Goal: Task Accomplishment & Management: Use online tool/utility

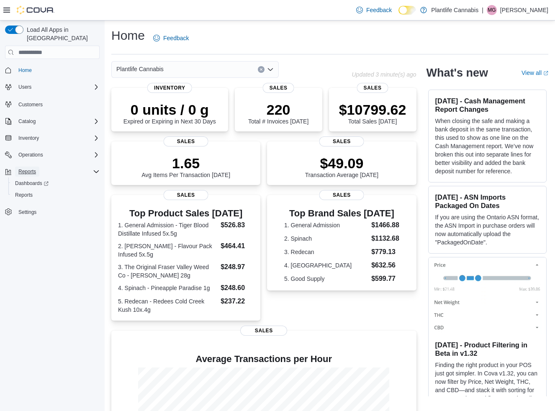
click at [25, 168] on span "Reports" at bounding box center [27, 171] width 18 height 7
click at [26, 168] on span "Reports" at bounding box center [27, 171] width 18 height 7
click at [26, 192] on span "Reports" at bounding box center [24, 195] width 18 height 7
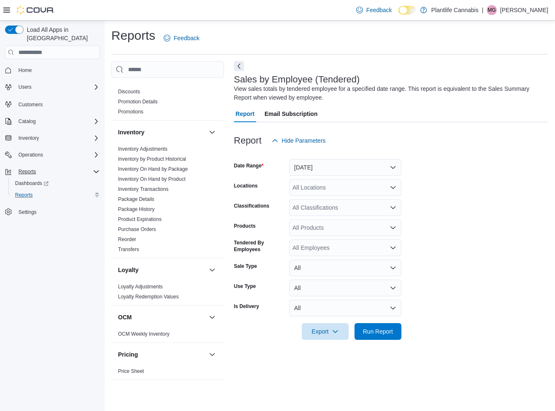
scroll to position [404, 0]
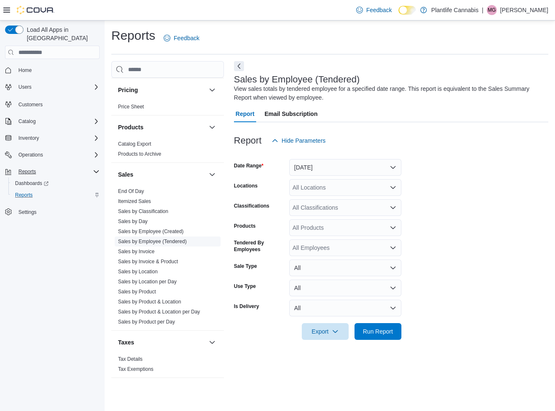
click at [148, 238] on span "Sales by Employee (Tendered)" at bounding box center [152, 241] width 69 height 7
click at [323, 166] on button "[DATE]" at bounding box center [345, 167] width 112 height 17
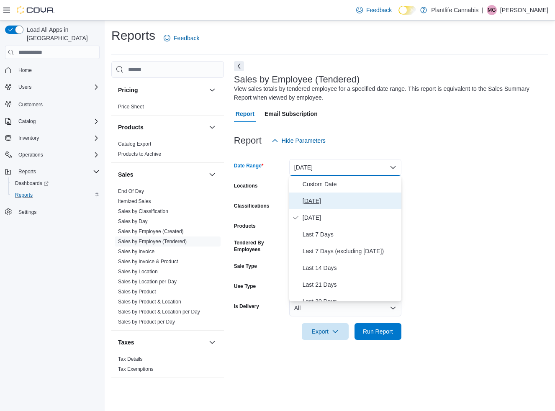
click at [315, 200] on span "[DATE]" at bounding box center [350, 201] width 95 height 10
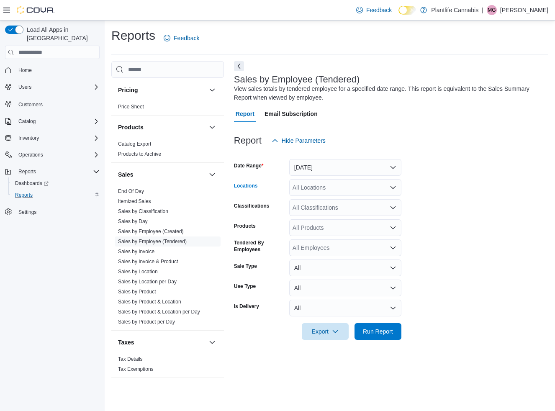
click at [316, 190] on div "All Locations" at bounding box center [345, 187] width 112 height 17
type input "***"
click at [323, 198] on span "Grande Prairie - [GEOGRAPHIC_DATA]" at bounding box center [363, 202] width 104 height 8
click at [384, 330] on span "Run Report" at bounding box center [378, 331] width 30 height 8
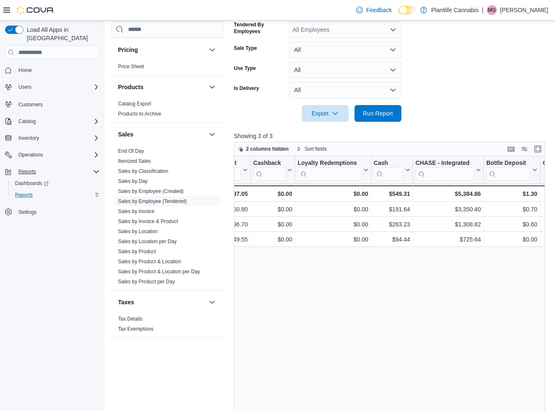
scroll to position [0, 877]
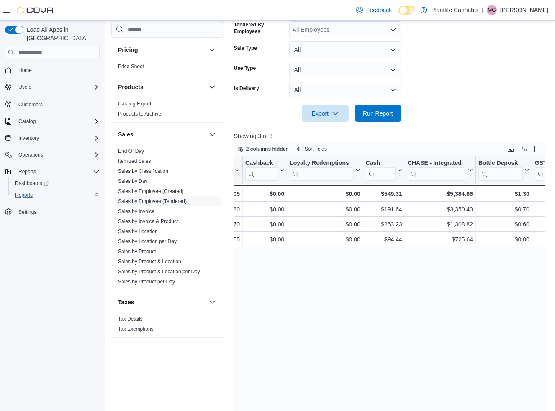
drag, startPoint x: 382, startPoint y: 116, endPoint x: 379, endPoint y: 223, distance: 107.6
click at [382, 116] on span "Run Report" at bounding box center [378, 113] width 30 height 8
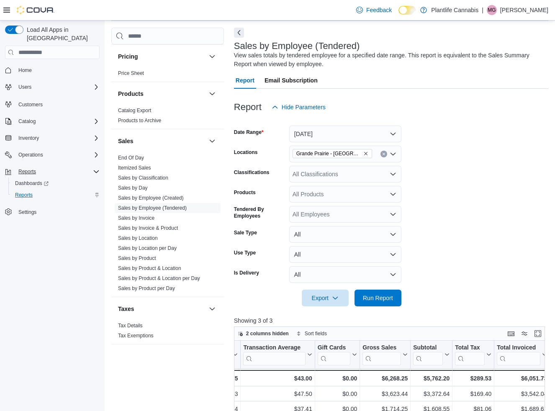
scroll to position [41, 0]
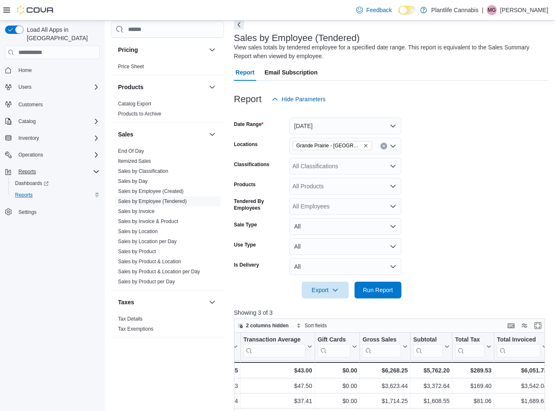
click at [322, 163] on div "All Classifications" at bounding box center [345, 166] width 112 height 17
type input "***"
click at [327, 175] on button "Accessory Group" at bounding box center [345, 181] width 112 height 12
click at [367, 293] on span "Run Report" at bounding box center [378, 289] width 30 height 8
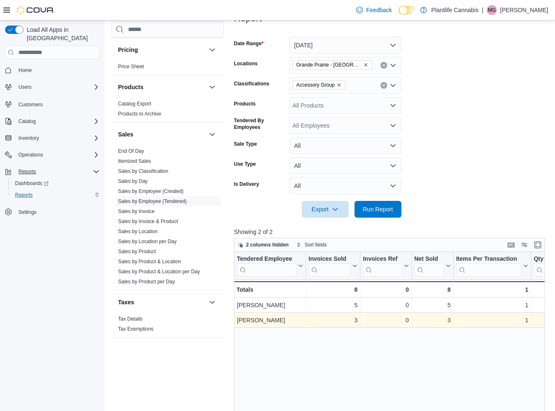
scroll to position [120, 0]
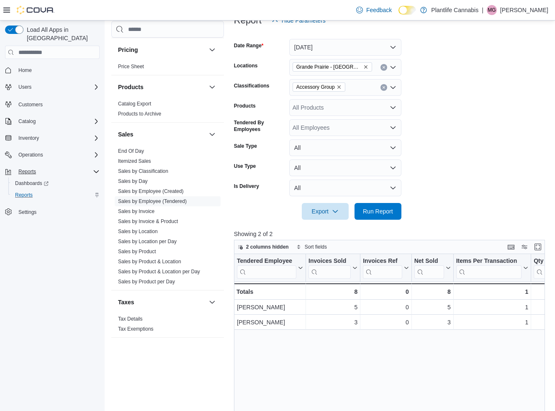
click at [382, 88] on icon "Clear input" at bounding box center [383, 87] width 3 height 3
click at [383, 208] on span "Run Report" at bounding box center [378, 211] width 30 height 8
click at [145, 214] on span "Sales by Invoice" at bounding box center [168, 211] width 106 height 10
click at [154, 213] on link "Sales by Invoice" at bounding box center [136, 211] width 36 height 6
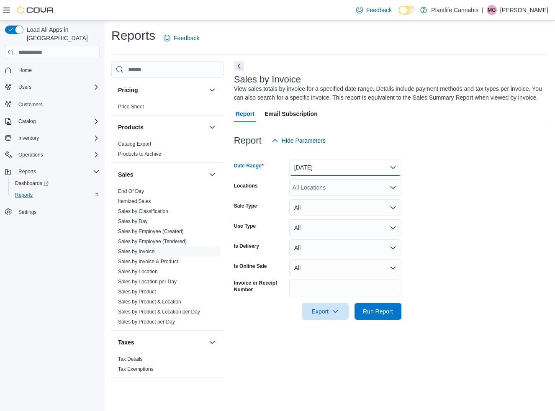
click at [325, 170] on button "[DATE]" at bounding box center [345, 167] width 112 height 17
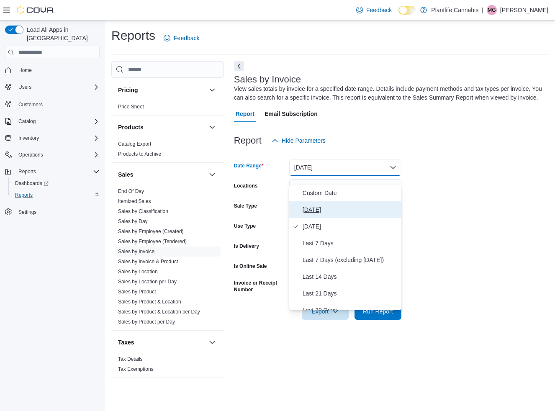
click at [318, 209] on span "[DATE]" at bounding box center [350, 210] width 95 height 10
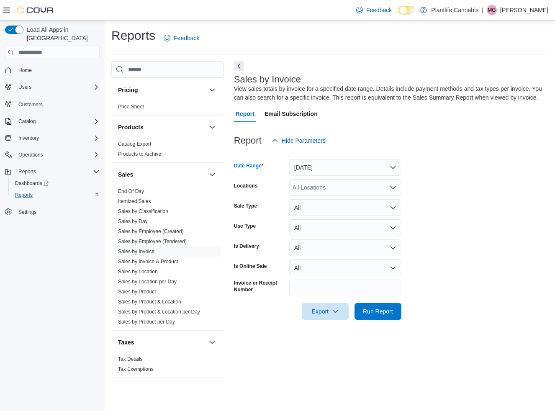
click at [325, 196] on div "All Locations" at bounding box center [345, 187] width 112 height 17
type input "***"
click at [331, 210] on span "Grande Prairie - [GEOGRAPHIC_DATA]" at bounding box center [363, 210] width 104 height 8
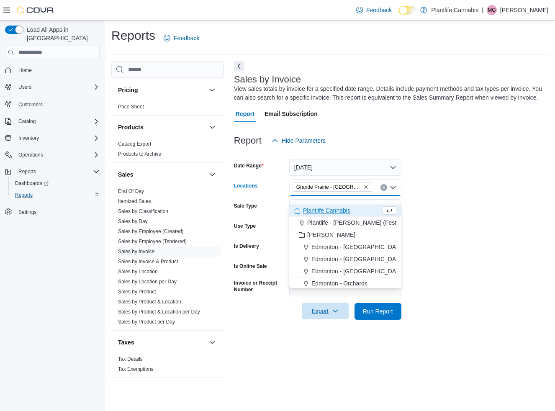
click at [331, 319] on span "Export" at bounding box center [325, 311] width 37 height 17
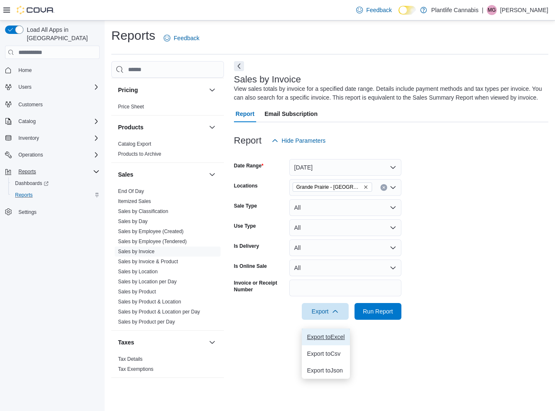
click at [329, 333] on button "Export to Excel" at bounding box center [326, 337] width 48 height 17
click at [146, 240] on link "Sales by Employee (Tendered)" at bounding box center [152, 242] width 69 height 6
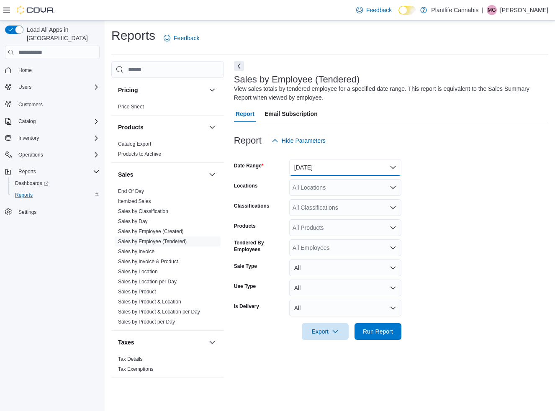
click at [328, 175] on button "[DATE]" at bounding box center [345, 167] width 112 height 17
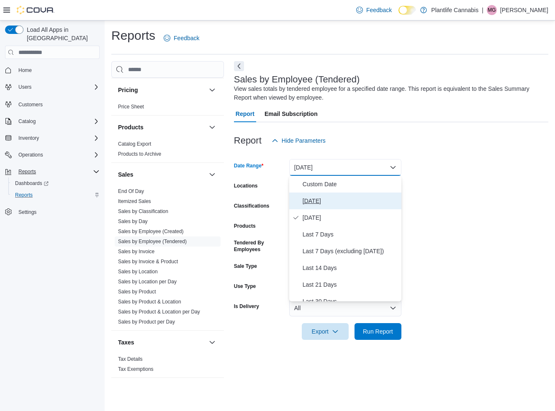
click at [326, 194] on button "[DATE]" at bounding box center [345, 201] width 112 height 17
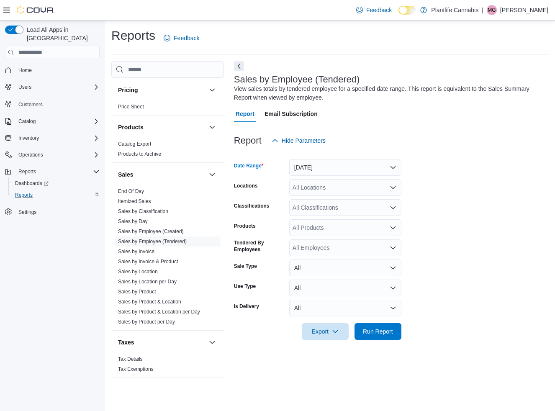
click at [323, 191] on div "All Locations" at bounding box center [345, 187] width 112 height 17
type input "***"
click at [327, 205] on span "Grande Prairie - [GEOGRAPHIC_DATA]" at bounding box center [363, 202] width 104 height 8
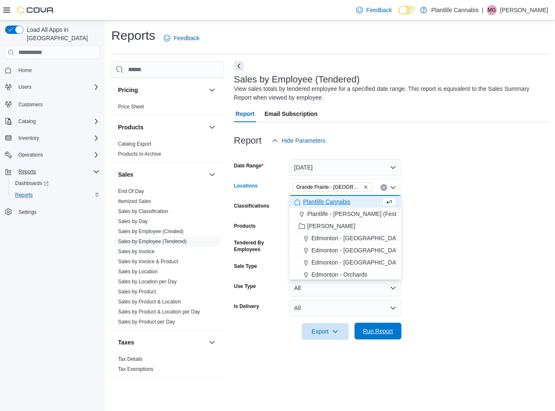
click at [371, 334] on span "Run Report" at bounding box center [378, 331] width 30 height 8
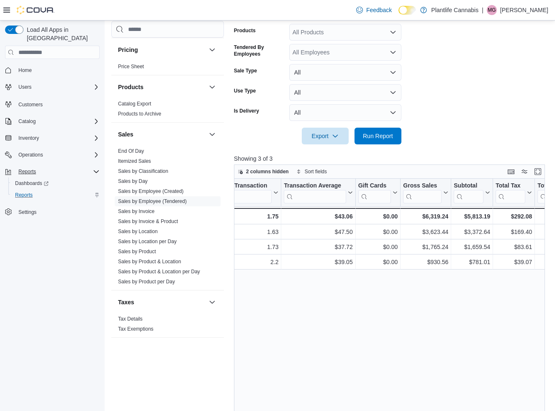
scroll to position [0, 323]
click at [370, 136] on span "Run Report" at bounding box center [378, 135] width 30 height 8
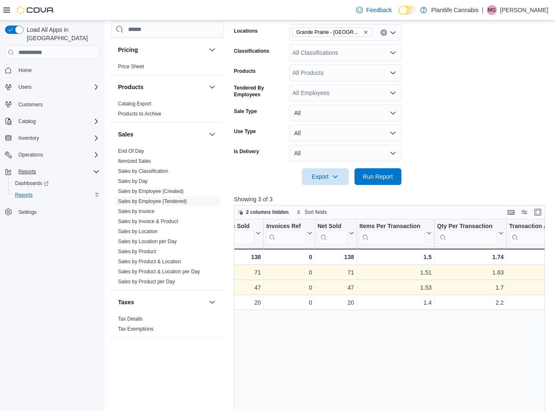
scroll to position [0, 0]
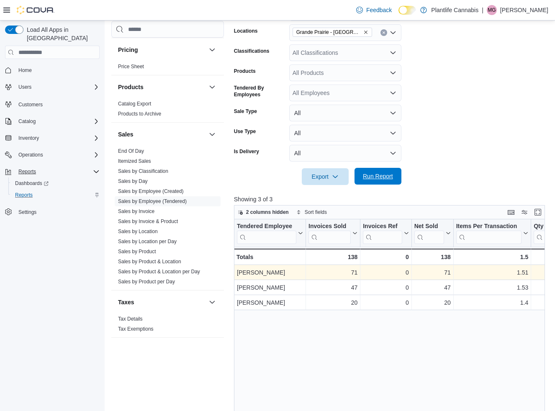
click at [383, 174] on span "Run Report" at bounding box center [378, 176] width 30 height 8
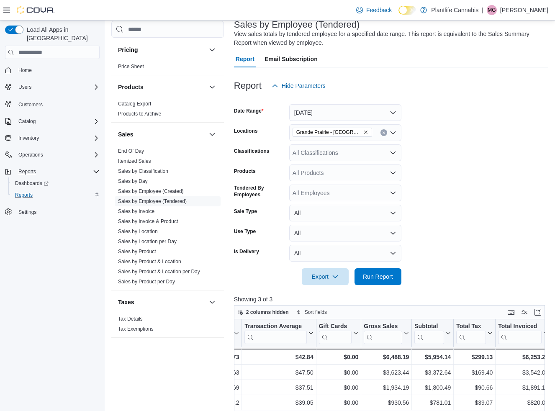
scroll to position [24, 0]
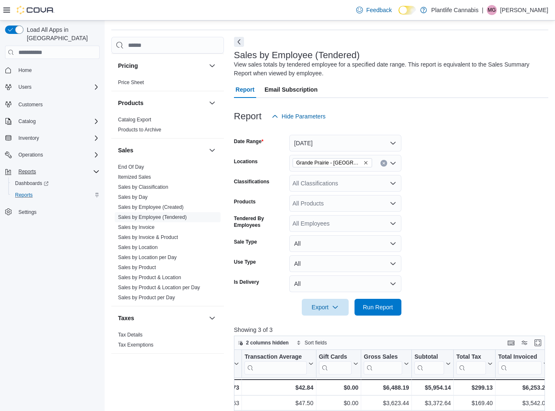
click at [331, 185] on div "All Classifications" at bounding box center [345, 183] width 112 height 17
type input "***"
click at [331, 197] on span "Accessory Group" at bounding box center [329, 197] width 45 height 8
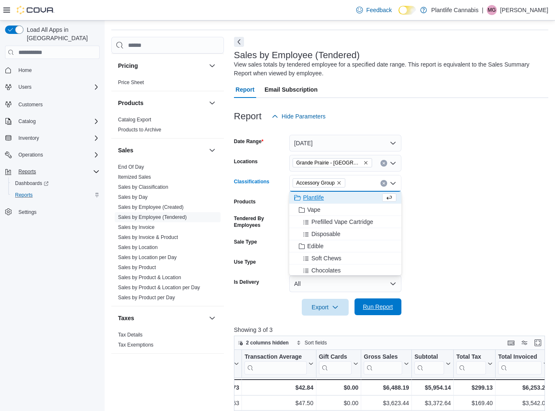
click at [378, 304] on span "Run Report" at bounding box center [378, 307] width 30 height 8
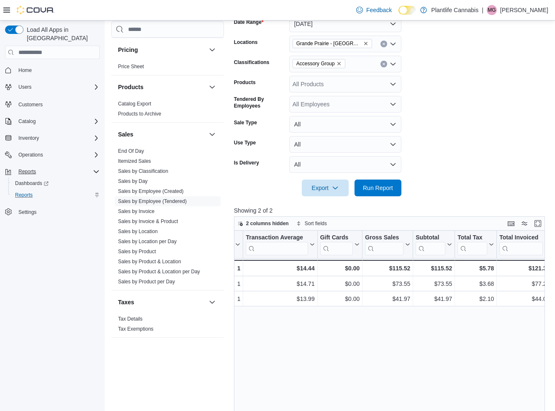
scroll to position [0, 360]
click at [150, 211] on link "Sales by Invoice" at bounding box center [136, 211] width 36 height 6
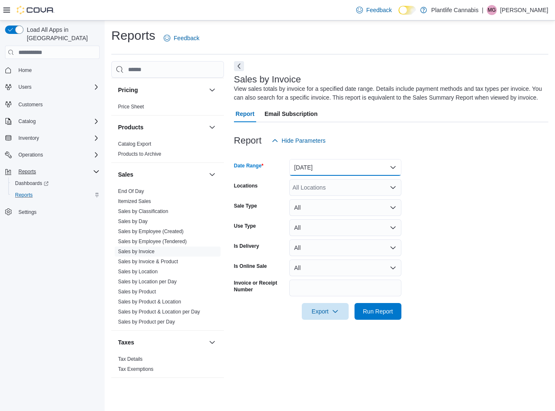
click at [312, 173] on button "[DATE]" at bounding box center [345, 167] width 112 height 17
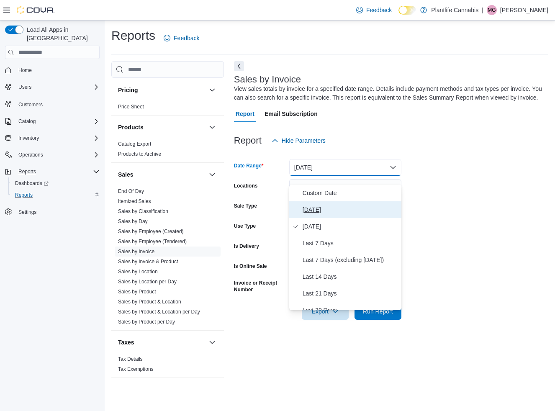
click at [313, 205] on span "[DATE]" at bounding box center [350, 210] width 95 height 10
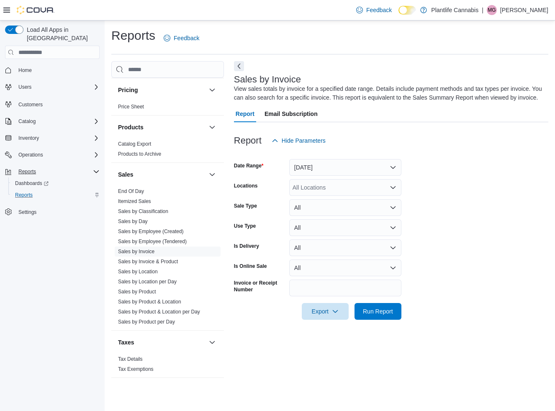
click at [314, 196] on div "All Locations" at bounding box center [345, 187] width 112 height 17
type input "***"
click at [313, 212] on span "Grande Prairie - [GEOGRAPHIC_DATA]" at bounding box center [363, 210] width 104 height 8
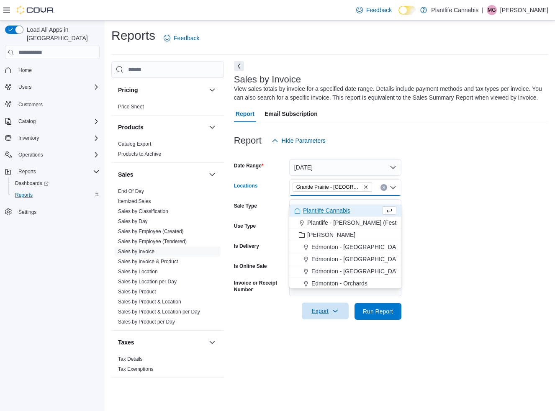
click at [338, 314] on icon "button" at bounding box center [335, 311] width 7 height 7
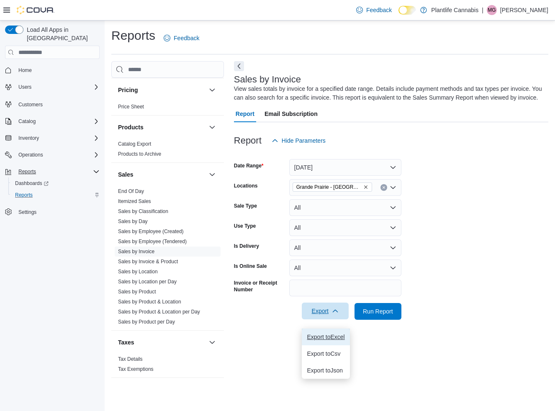
click at [336, 341] on button "Export to Excel" at bounding box center [326, 337] width 48 height 17
click at [164, 239] on link "Sales by Employee (Tendered)" at bounding box center [152, 242] width 69 height 6
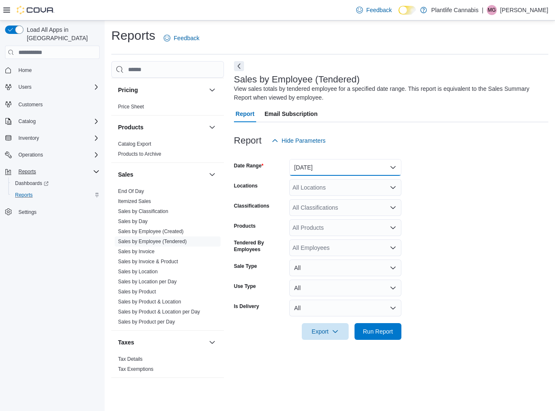
click at [373, 169] on button "[DATE]" at bounding box center [345, 167] width 112 height 17
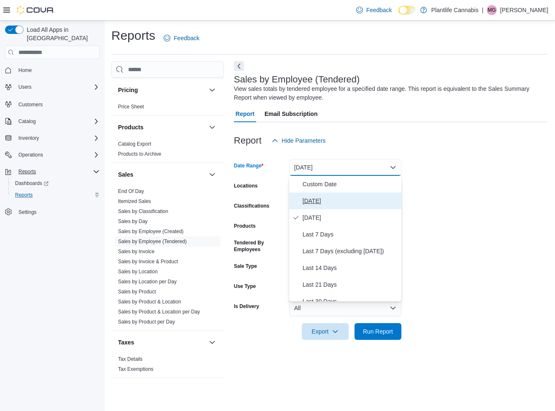
click at [350, 201] on span "[DATE]" at bounding box center [350, 201] width 95 height 10
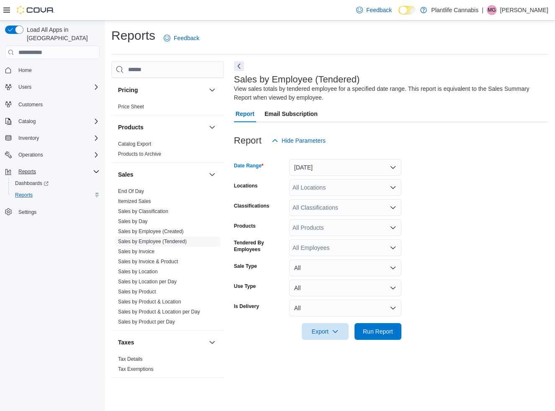
click at [350, 187] on div "All Locations" at bounding box center [345, 187] width 112 height 17
type input "***"
click at [355, 200] on span "Grande Prairie - [GEOGRAPHIC_DATA]" at bounding box center [363, 202] width 104 height 8
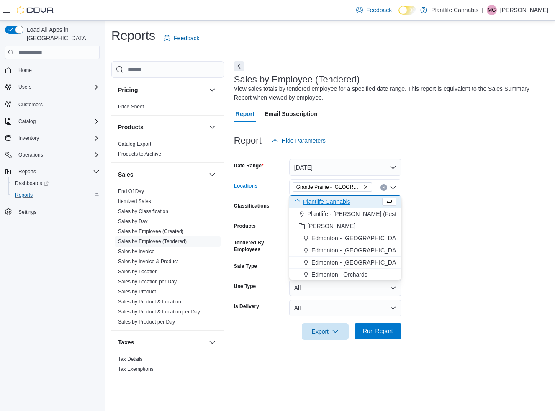
click at [355, 326] on button "Run Report" at bounding box center [377, 331] width 47 height 17
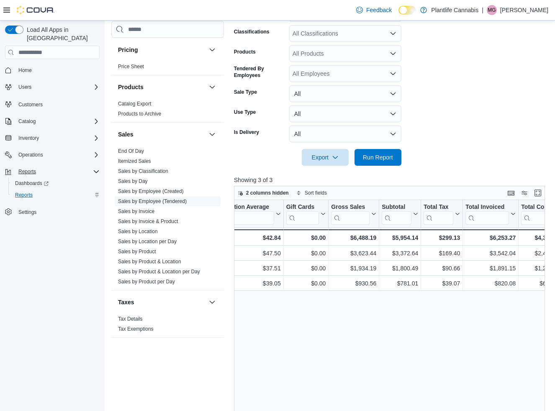
scroll to position [157, 0]
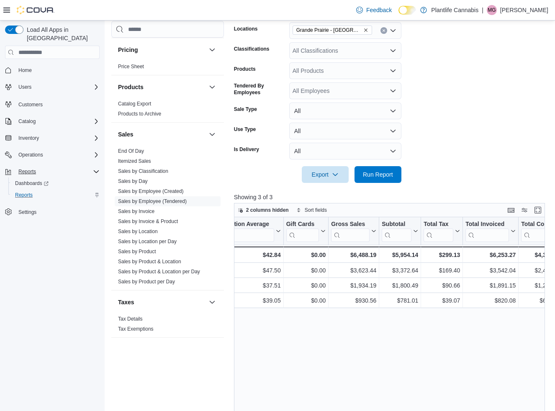
click at [329, 49] on div "All Classifications" at bounding box center [345, 50] width 112 height 17
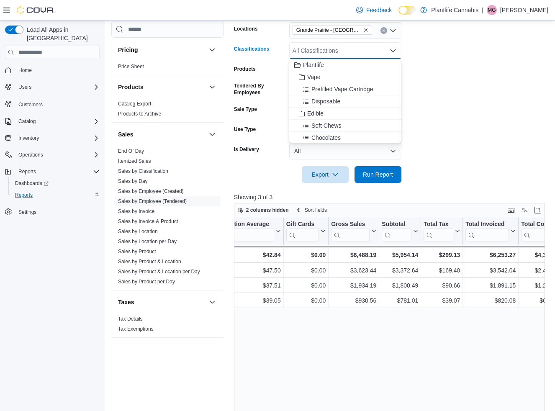
click at [329, 49] on div "All Classifications" at bounding box center [345, 50] width 112 height 17
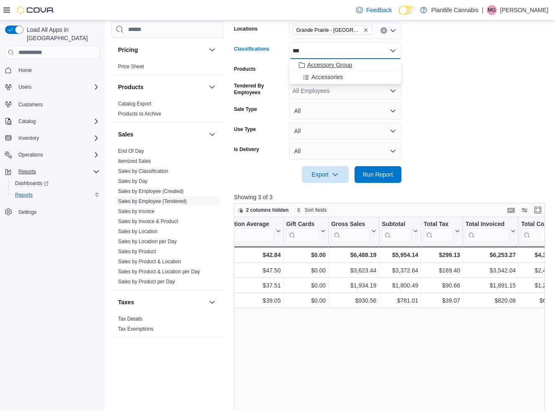
type input "***"
click at [329, 66] on span "Accessory Group" at bounding box center [329, 65] width 45 height 8
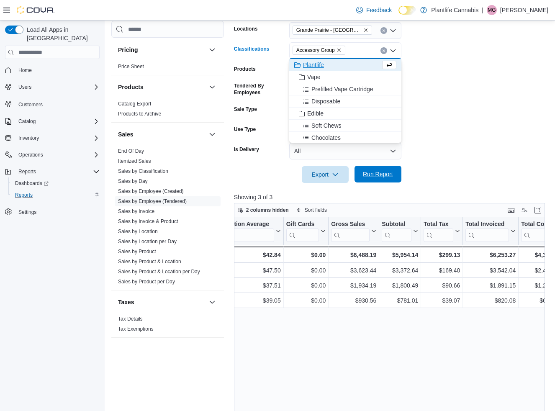
click at [377, 170] on span "Run Report" at bounding box center [377, 174] width 37 height 17
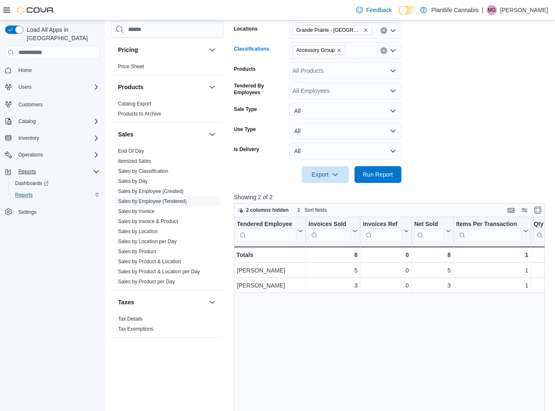
click at [384, 50] on icon "Clear input" at bounding box center [383, 51] width 2 height 2
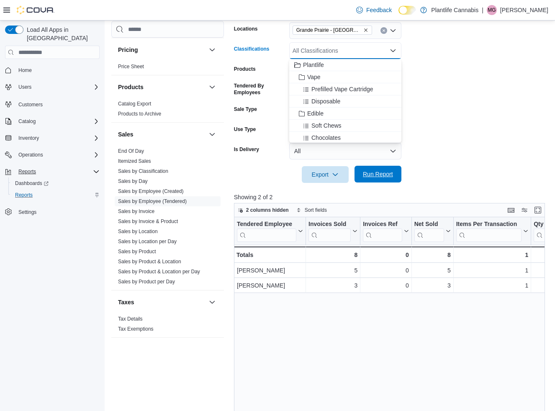
click at [375, 177] on span "Run Report" at bounding box center [378, 174] width 30 height 8
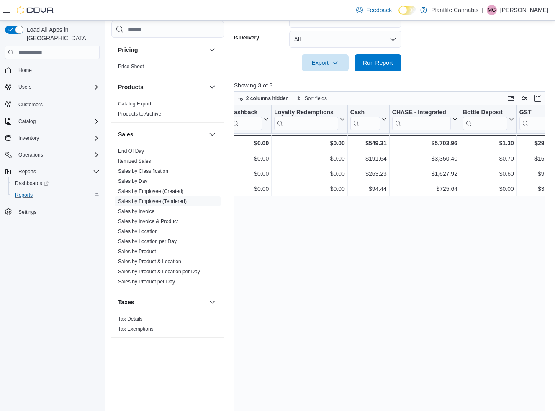
scroll to position [284, 0]
